Goal: Task Accomplishment & Management: Use online tool/utility

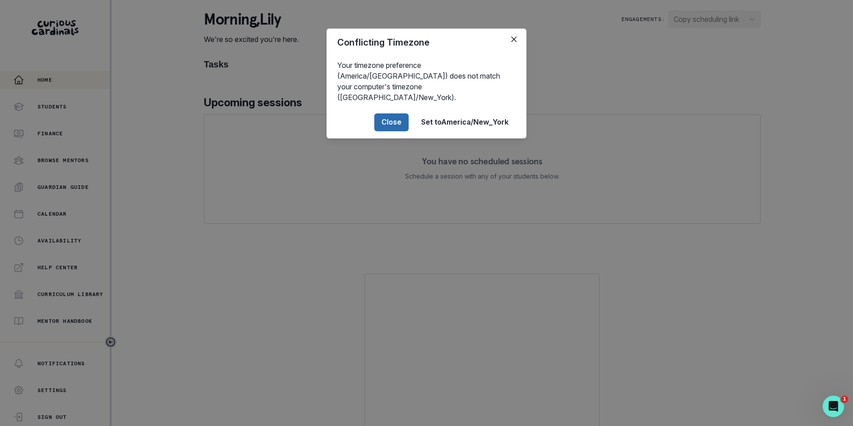
click at [401, 113] on button "Close" at bounding box center [391, 122] width 34 height 18
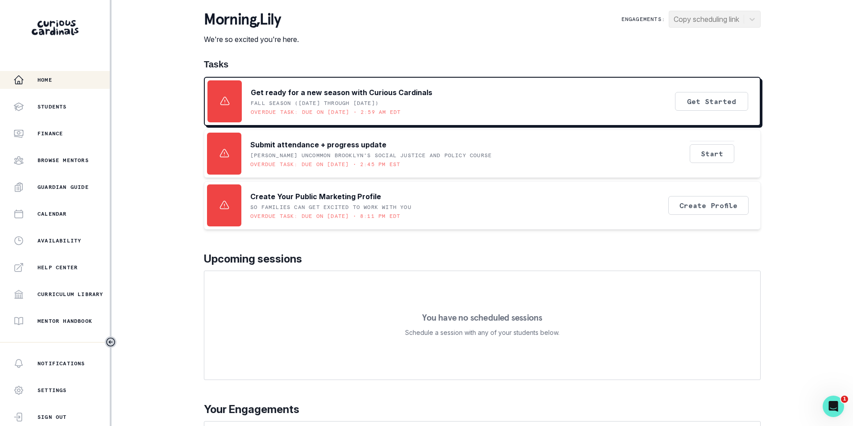
scroll to position [122, 0]
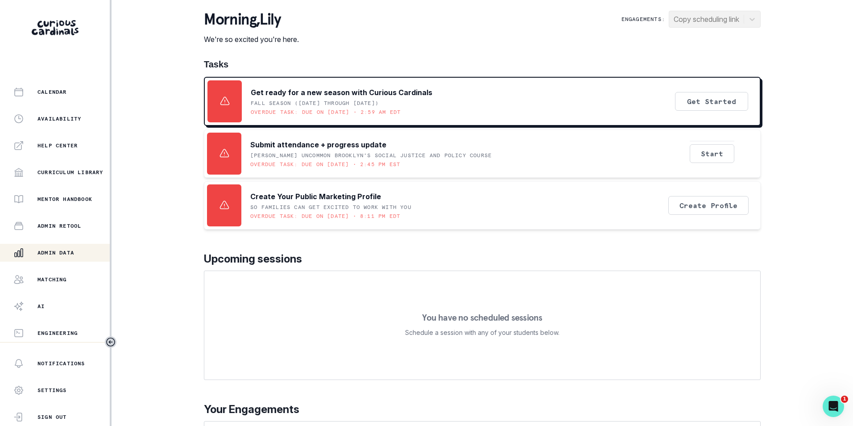
click at [53, 248] on div "Admin Data" at bounding box center [61, 252] width 96 height 11
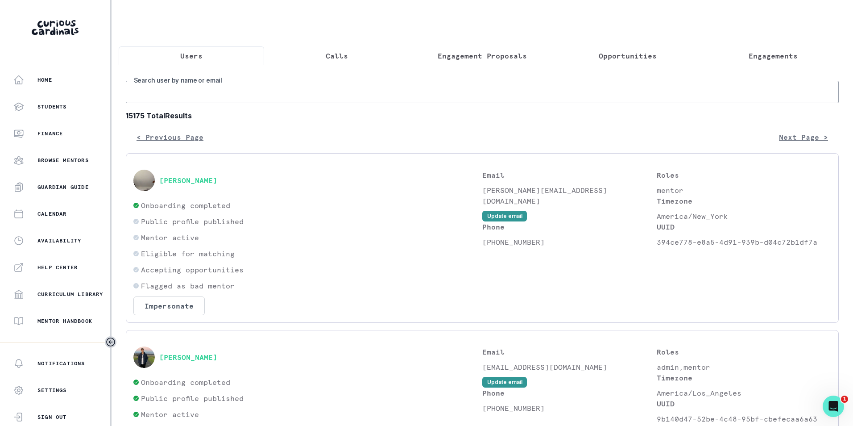
click at [202, 92] on input "Search user by name or email" at bounding box center [482, 92] width 713 height 22
paste input "[EMAIL_ADDRESS][DOMAIN_NAME]"
type input "[EMAIL_ADDRESS][DOMAIN_NAME]"
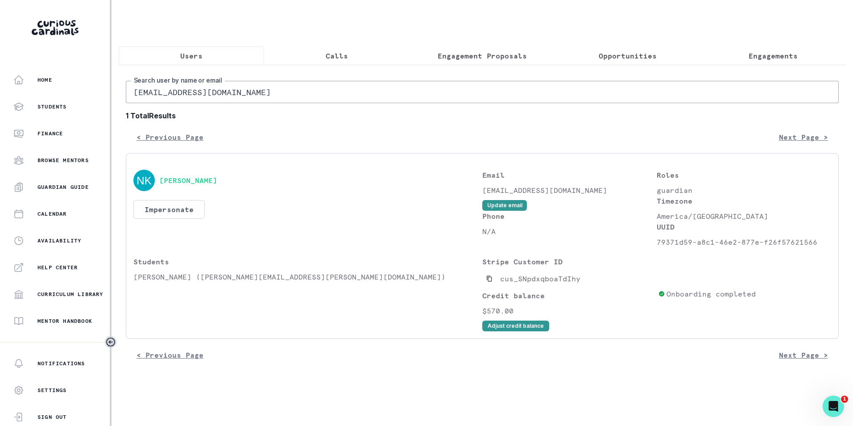
click at [235, 97] on input "[EMAIL_ADDRESS][DOMAIN_NAME]" at bounding box center [482, 92] width 713 height 22
paste input "[EMAIL_ADDRESS]"
type input "[EMAIL_ADDRESS][DOMAIN_NAME]"
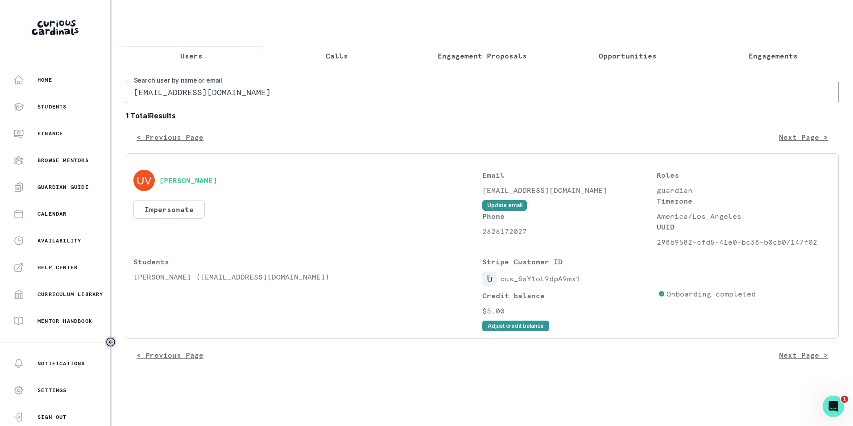
click at [489, 281] on icon "Copied to clipboard" at bounding box center [489, 278] width 6 height 6
click at [268, 100] on input "[EMAIL_ADDRESS][DOMAIN_NAME]" at bounding box center [482, 92] width 713 height 22
paste input "[EMAIL_ADDRESS]"
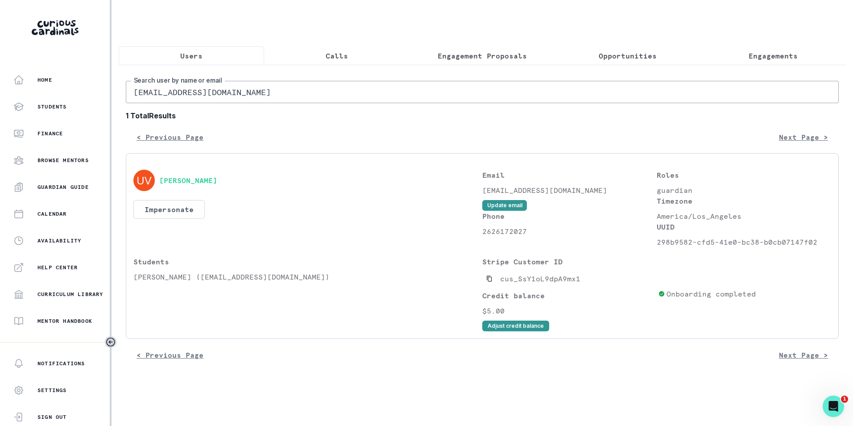
type input "[EMAIL_ADDRESS][DOMAIN_NAME]"
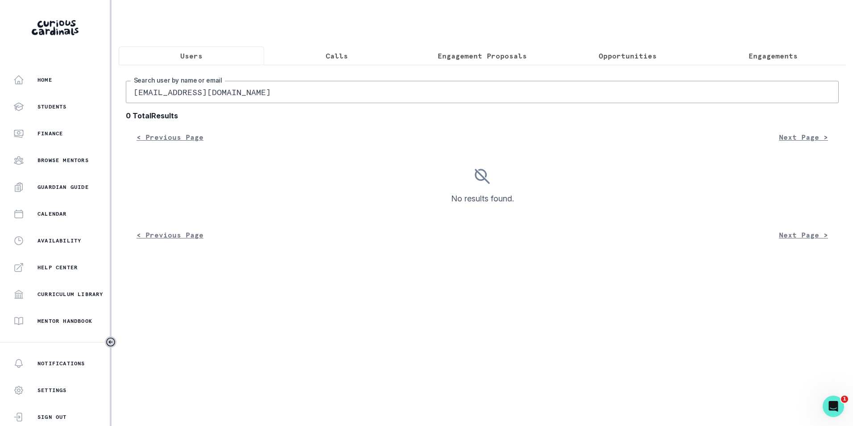
drag, startPoint x: 223, startPoint y: 102, endPoint x: 212, endPoint y: 99, distance: 11.0
click at [223, 102] on input "[EMAIL_ADDRESS][DOMAIN_NAME]" at bounding box center [482, 92] width 713 height 22
click at [135, 99] on input "[EMAIL_ADDRESS][DOMAIN_NAME]" at bounding box center [482, 92] width 713 height 22
click at [236, 98] on input "[EMAIL_ADDRESS][DOMAIN_NAME]" at bounding box center [482, 92] width 713 height 22
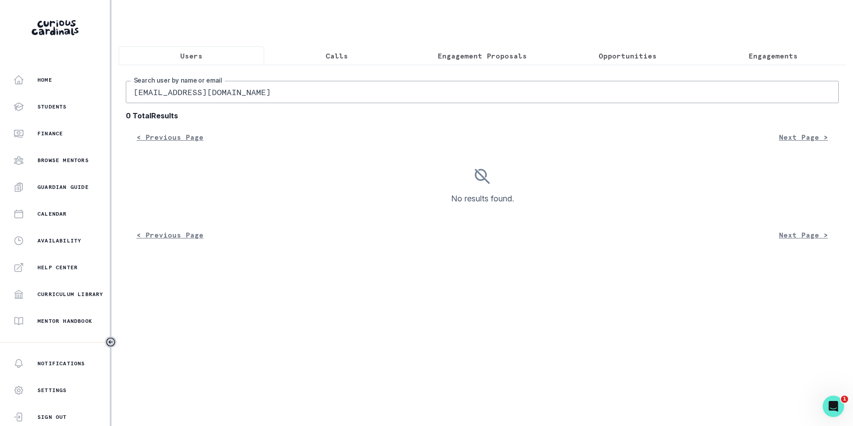
click at [236, 98] on input "[EMAIL_ADDRESS][DOMAIN_NAME]" at bounding box center [482, 92] width 713 height 22
paste input "[PERSON_NAME]"
type input "[PERSON_NAME]"
click at [133, 101] on input "[PERSON_NAME]" at bounding box center [482, 92] width 713 height 22
click at [217, 101] on input "[PERSON_NAME]" at bounding box center [482, 92] width 713 height 22
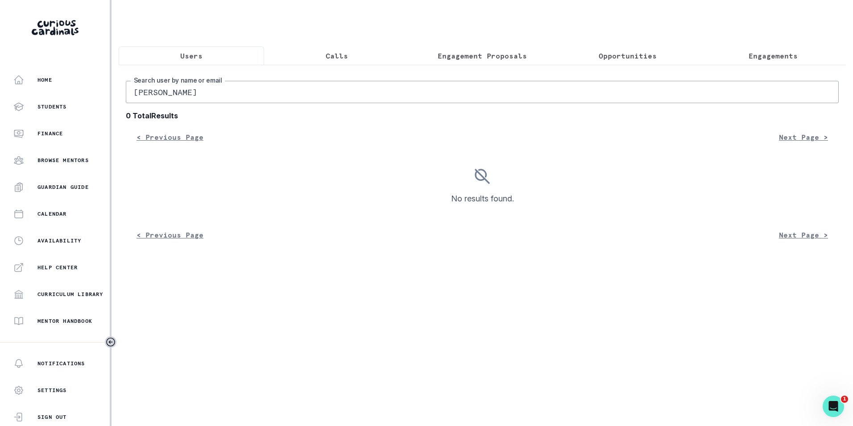
type input "[PERSON_NAME]"
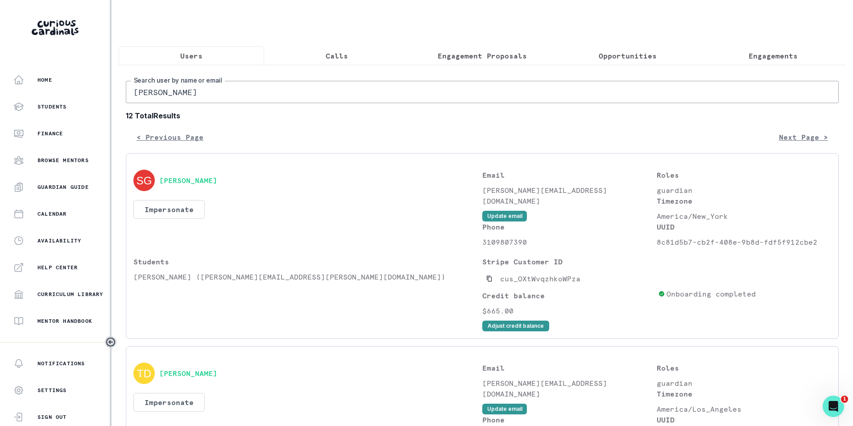
click at [192, 99] on input "[PERSON_NAME]" at bounding box center [482, 92] width 713 height 22
paste input "[EMAIL_ADDRESS][DOMAIN_NAME]"
type input "[EMAIL_ADDRESS][DOMAIN_NAME]"
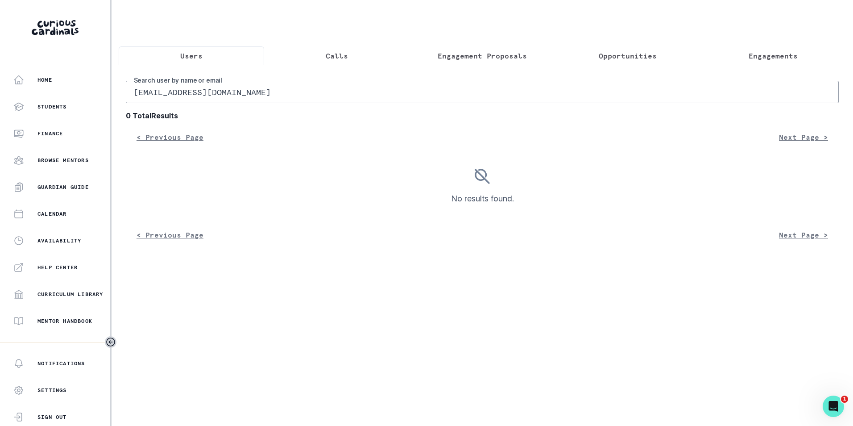
click at [298, 103] on input "[EMAIL_ADDRESS][DOMAIN_NAME]" at bounding box center [482, 92] width 713 height 22
type input "[EMAIL_ADDRESS][DOMAIN_NAME]"
click at [292, 102] on input "[EMAIL_ADDRESS][DOMAIN_NAME]" at bounding box center [482, 92] width 713 height 22
click at [132, 98] on input "[EMAIL_ADDRESS][DOMAIN_NAME]" at bounding box center [482, 92] width 713 height 22
click at [307, 103] on input "[EMAIL_ADDRESS][DOMAIN_NAME]" at bounding box center [482, 92] width 713 height 22
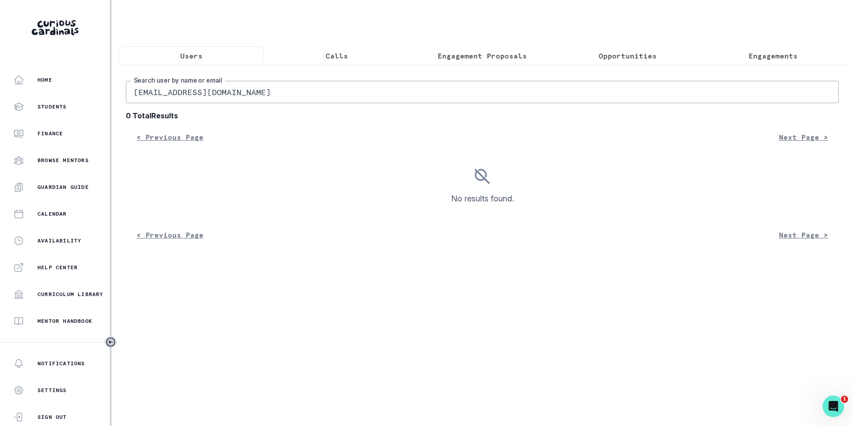
click at [311, 97] on input "[EMAIL_ADDRESS][DOMAIN_NAME]" at bounding box center [482, 92] width 713 height 22
type input "khan"
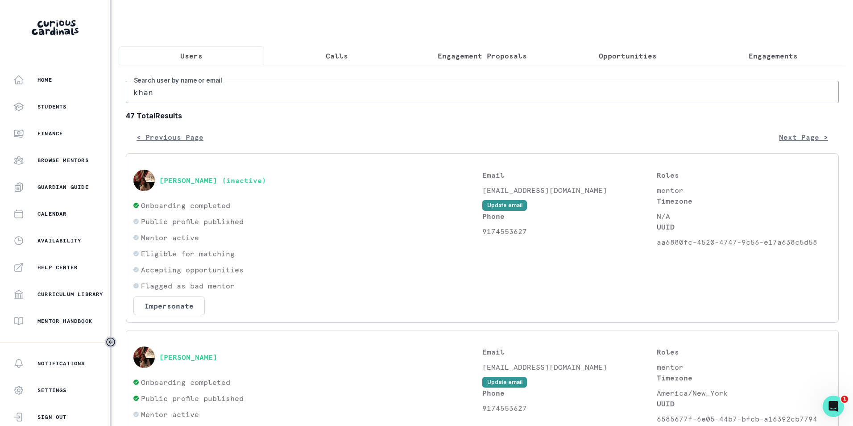
click at [218, 99] on input "khan" at bounding box center [482, 92] width 713 height 22
type input "[PERSON_NAME]"
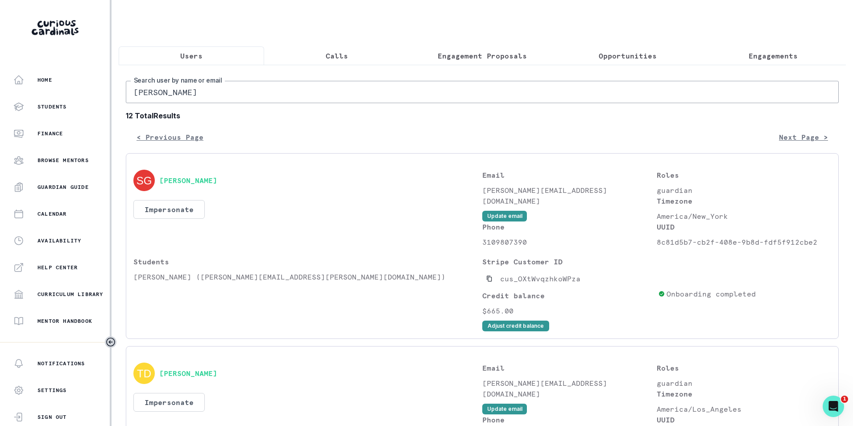
click at [194, 98] on input "[PERSON_NAME]" at bounding box center [482, 92] width 713 height 22
paste input "[EMAIL_ADDRESS][DOMAIN_NAME]"
type input "[EMAIL_ADDRESS][DOMAIN_NAME]"
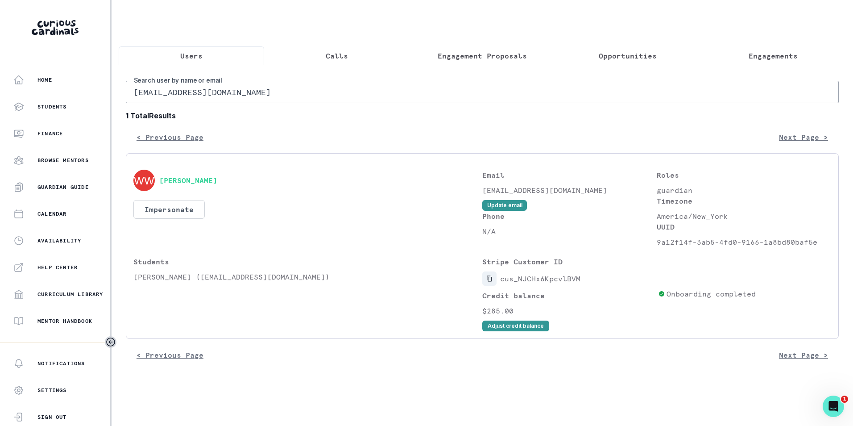
click at [489, 281] on icon "Copied to clipboard" at bounding box center [489, 278] width 6 height 6
drag, startPoint x: 136, startPoint y: 285, endPoint x: 163, endPoint y: 285, distance: 27.2
click at [163, 282] on p "[PERSON_NAME] ([EMAIL_ADDRESS][DOMAIN_NAME])" at bounding box center [307, 276] width 349 height 11
click at [162, 282] on p "[PERSON_NAME] ([EMAIL_ADDRESS][DOMAIN_NAME])" at bounding box center [307, 276] width 349 height 11
drag, startPoint x: 134, startPoint y: 283, endPoint x: 177, endPoint y: 284, distance: 42.8
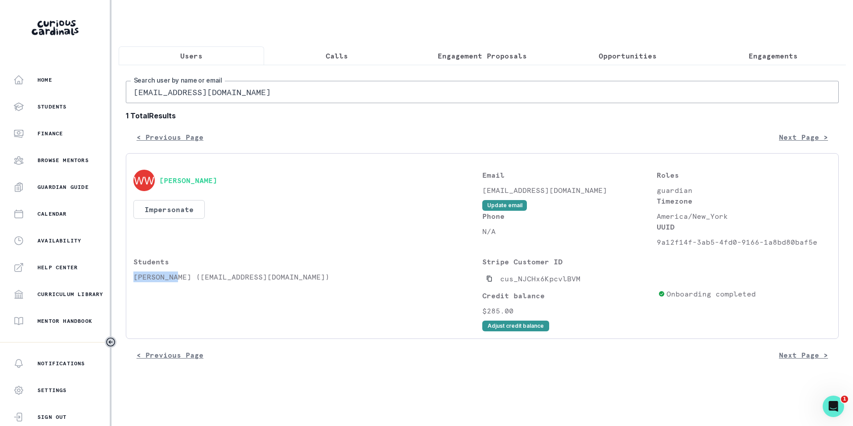
click at [177, 282] on p "[PERSON_NAME] ([EMAIL_ADDRESS][DOMAIN_NAME])" at bounding box center [307, 276] width 349 height 11
copy p "[PERSON_NAME]"
click at [776, 54] on p "Engagements" at bounding box center [772, 55] width 49 height 11
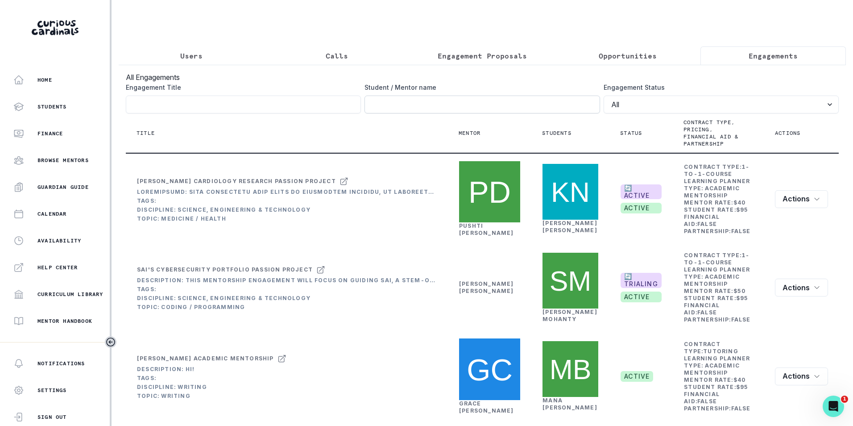
click at [432, 111] on input "Engagement Title" at bounding box center [481, 104] width 235 height 18
paste input "[PERSON_NAME]"
type input "[PERSON_NAME]"
click button "submit" at bounding box center [0, 0] width 0 height 0
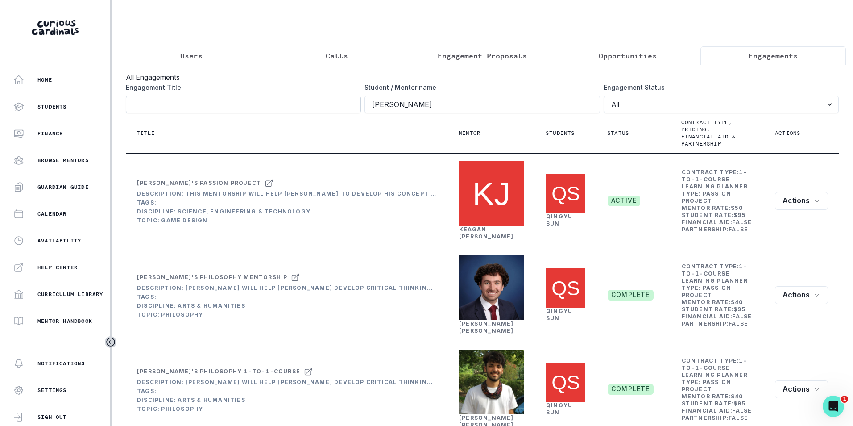
drag, startPoint x: 394, startPoint y: 111, endPoint x: 358, endPoint y: 112, distance: 35.7
click at [358, 112] on div "Engagement Title Student / Mentor name [PERSON_NAME] Engagement Status All Acti…" at bounding box center [482, 98] width 713 height 31
click at [426, 113] on input "[PERSON_NAME]" at bounding box center [481, 104] width 235 height 18
click at [189, 113] on input "Engagement Title" at bounding box center [243, 104] width 235 height 18
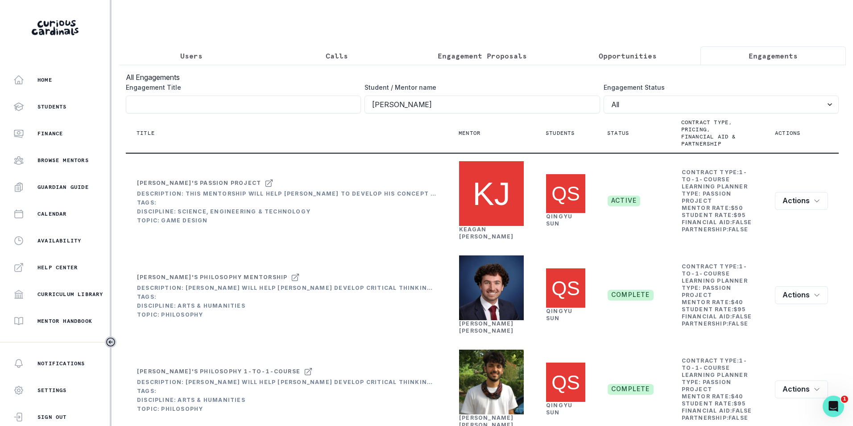
click at [198, 50] on p "Users" at bounding box center [191, 55] width 22 height 11
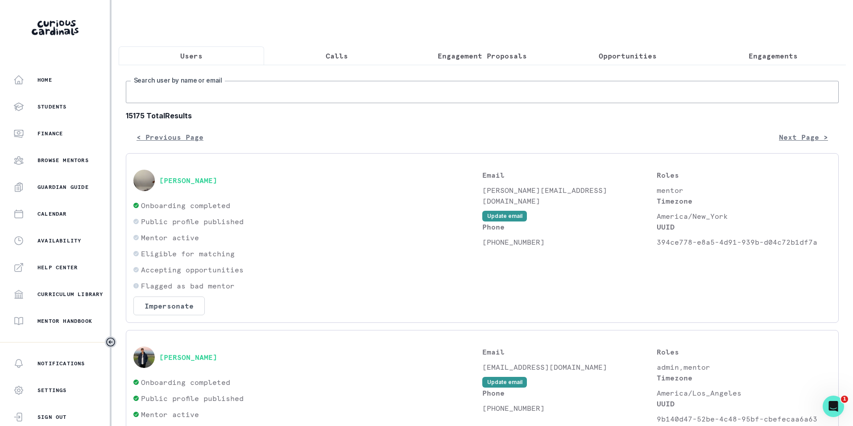
click at [197, 96] on input "Search user by name or email" at bounding box center [482, 92] width 713 height 22
paste input "[EMAIL_ADDRESS][DOMAIN_NAME]"
type input "[EMAIL_ADDRESS][DOMAIN_NAME]"
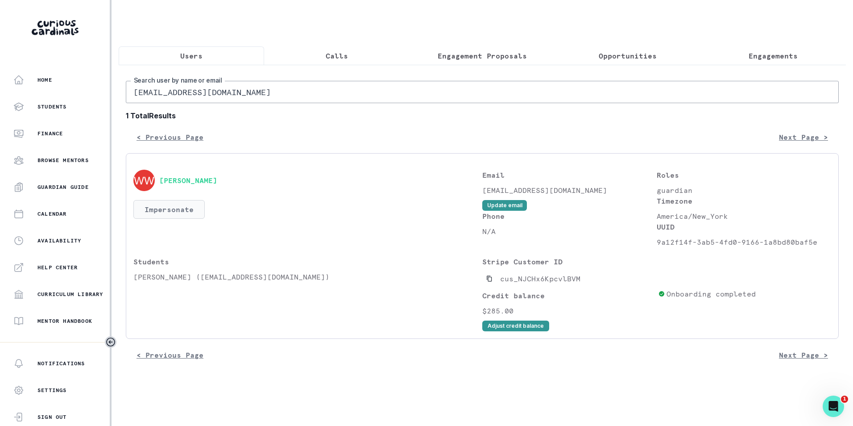
click at [178, 218] on button "Impersonate" at bounding box center [168, 209] width 71 height 19
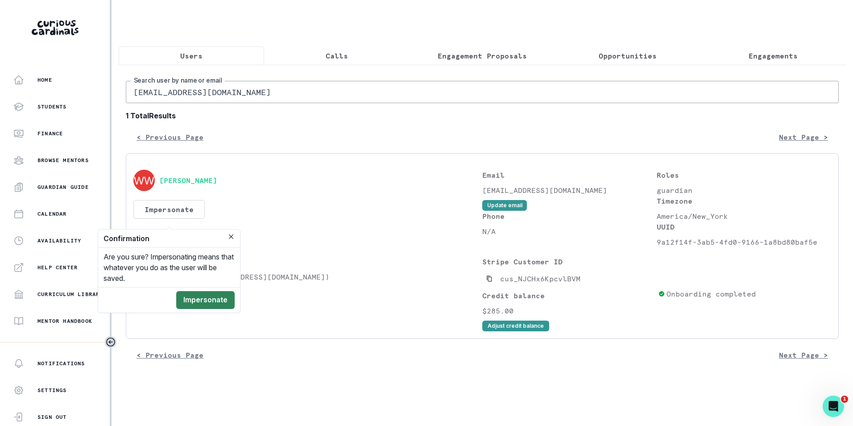
click at [200, 302] on button "Impersonate" at bounding box center [205, 300] width 58 height 18
